Goal: Information Seeking & Learning: Find contact information

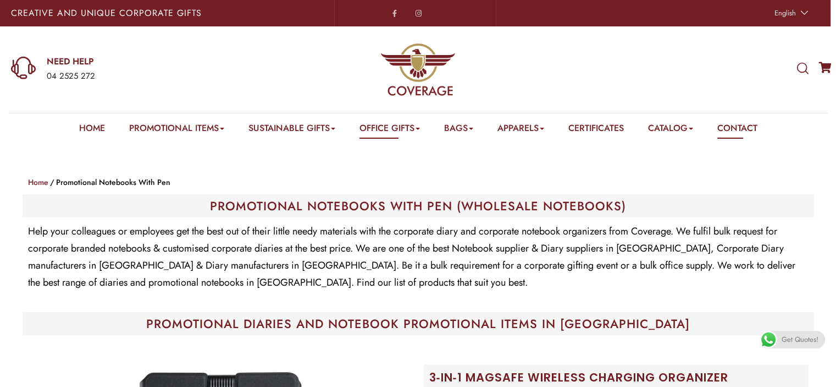
click at [755, 125] on link "Contact" at bounding box center [738, 130] width 40 height 17
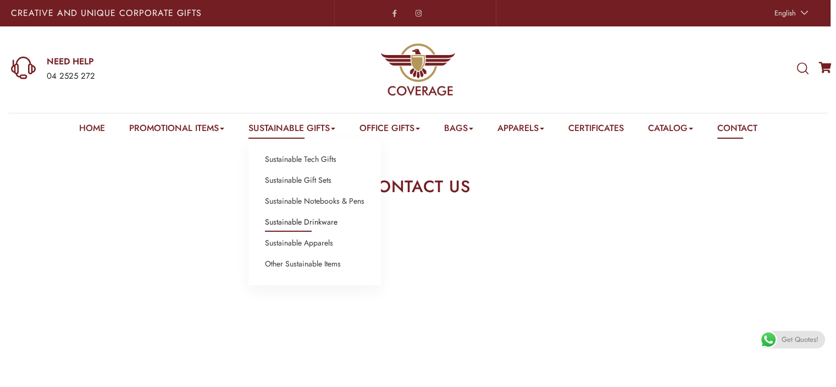
click at [307, 218] on link "Sustainable Drinkware" at bounding box center [301, 222] width 73 height 14
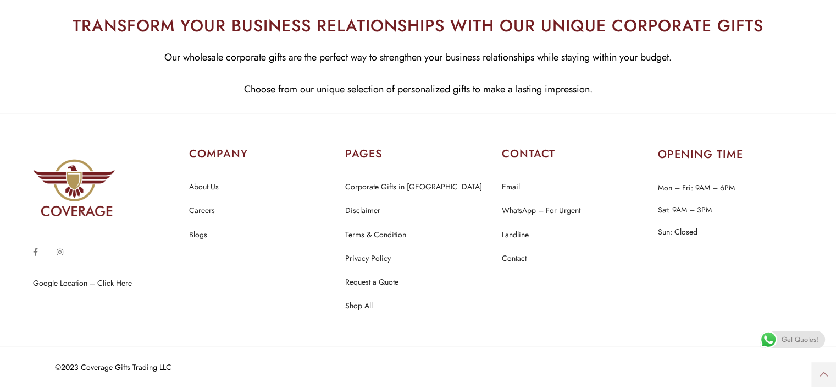
scroll to position [5954, 0]
click at [517, 257] on link "Contact" at bounding box center [514, 258] width 25 height 14
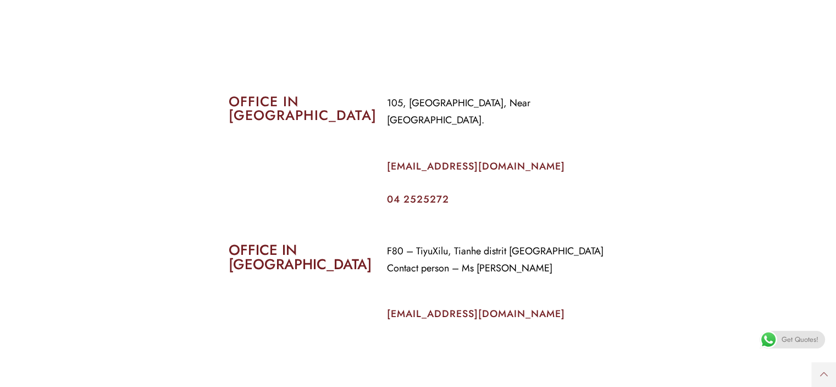
scroll to position [440, 0]
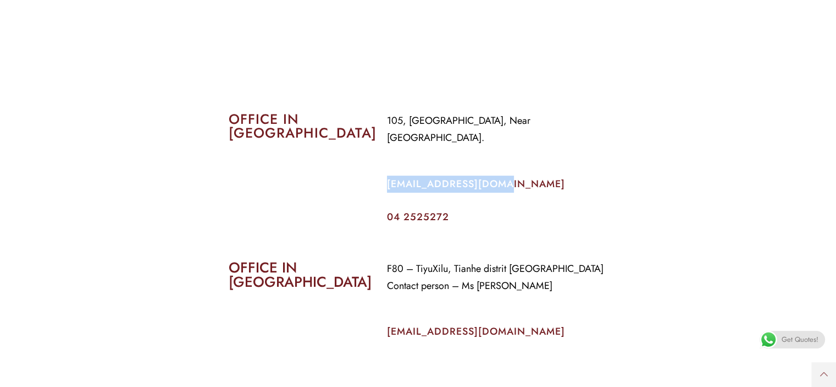
drag, startPoint x: 501, startPoint y: 167, endPoint x: 382, endPoint y: 170, distance: 118.8
click at [382, 170] on div "105, Al Faraidooni Building, Near Al Jadeed Bakery. info@coverageuae.com 04 252…" at bounding box center [498, 167] width 238 height 126
copy link "[EMAIL_ADDRESS][DOMAIN_NAME]"
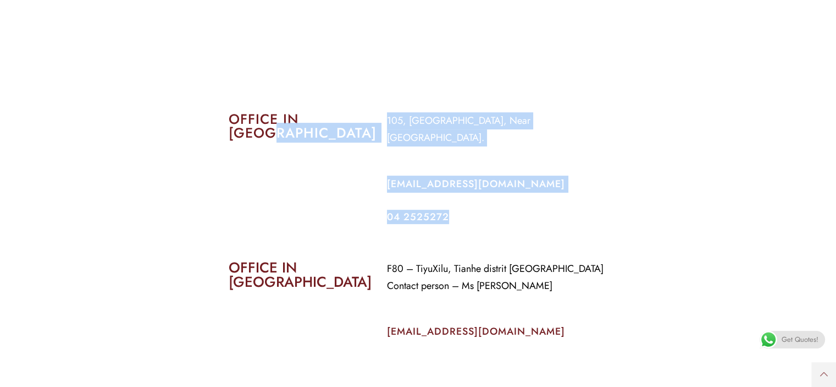
drag, startPoint x: 453, startPoint y: 197, endPoint x: 375, endPoint y: 195, distance: 78.1
click at [375, 195] on div "OFFICE IN DUBAI 105, Al Faraidooni Building, Near Al Jadeed Bakery. info@covera…" at bounding box center [419, 167] width 396 height 126
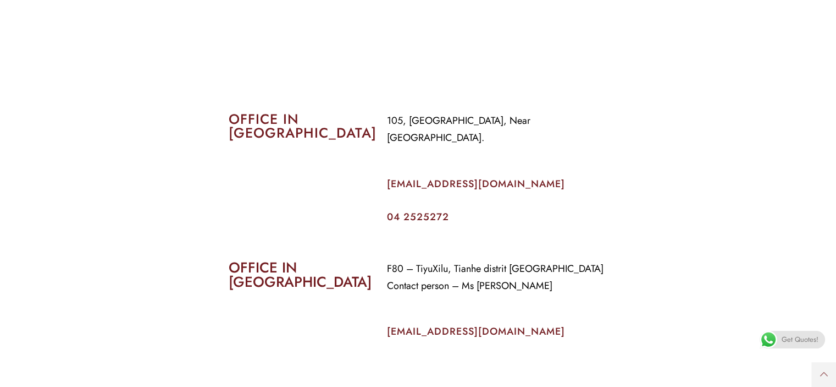
click at [462, 230] on section "OFFICE IN CHINA F80 – TiyuXilu, Tianhe distrit Guangzhou Contact person – Ms Pr…" at bounding box center [418, 297] width 836 height 134
drag, startPoint x: 415, startPoint y: 200, endPoint x: 381, endPoint y: 198, distance: 34.7
click at [381, 198] on div "105, Al Faraidooni Building, Near Al Jadeed Bakery. info@coverageuae.com 04 252…" at bounding box center [498, 167] width 238 height 126
copy link "04 2525272"
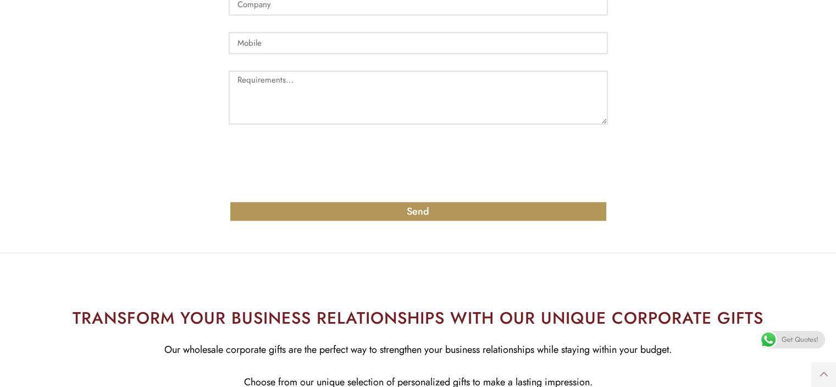
scroll to position [1245, 0]
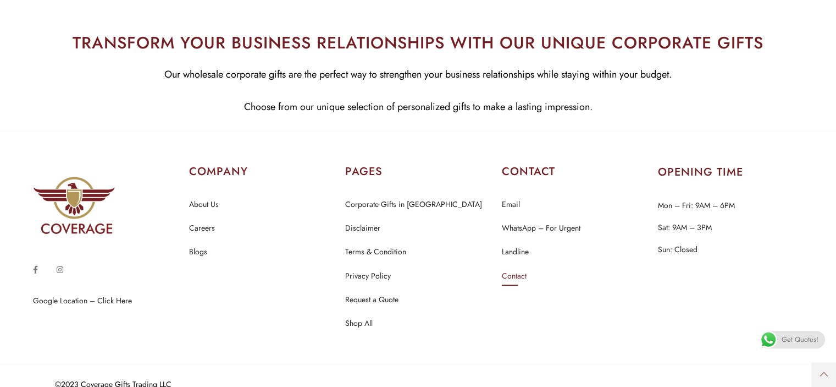
click at [513, 269] on link "Contact" at bounding box center [514, 276] width 25 height 14
